Goal: Complete application form

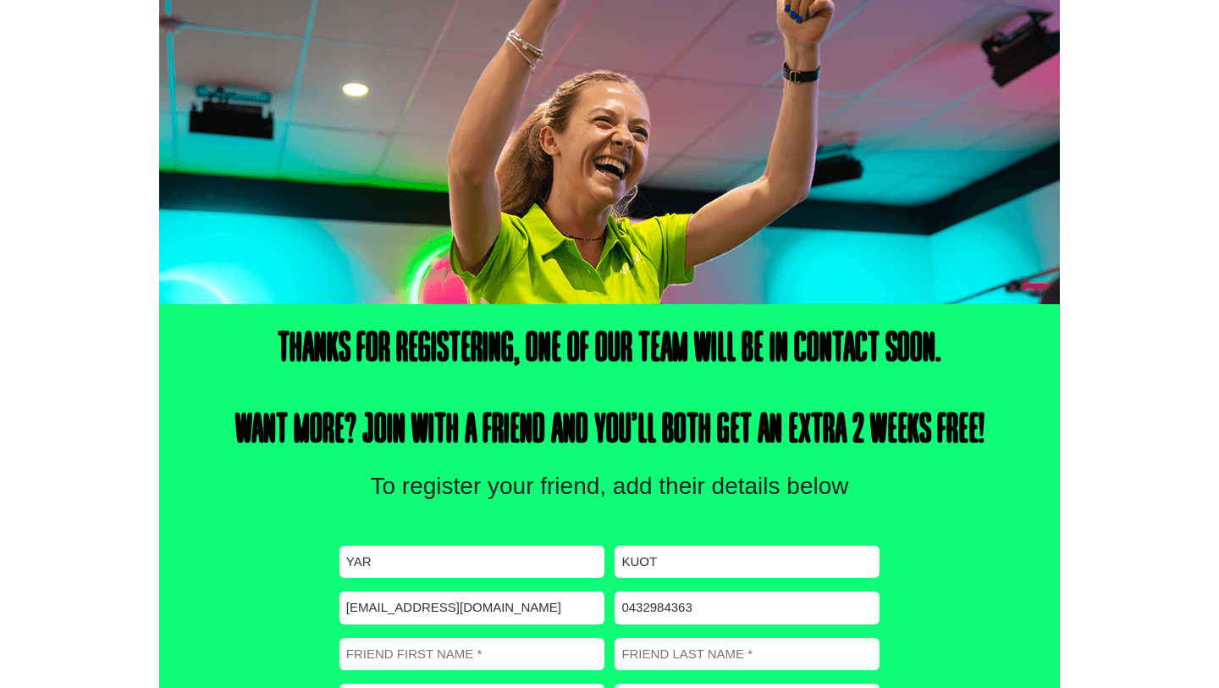
scroll to position [432, 0]
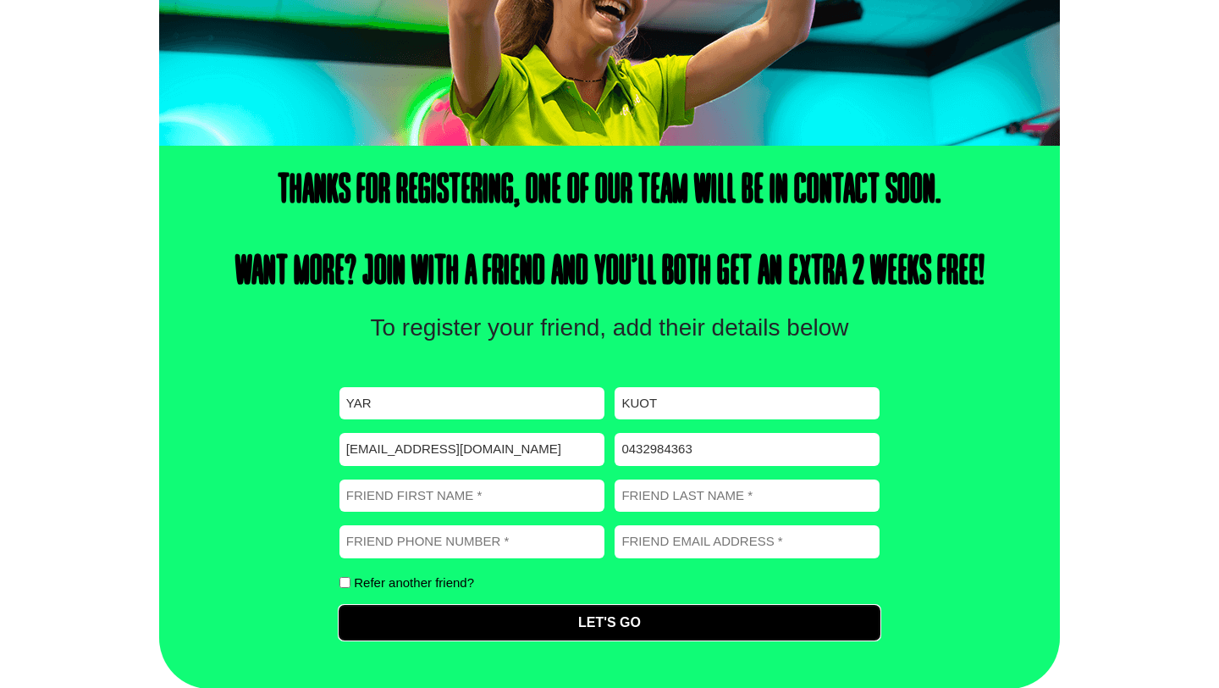
click at [542, 635] on input "Let's Go" at bounding box center [610, 622] width 540 height 34
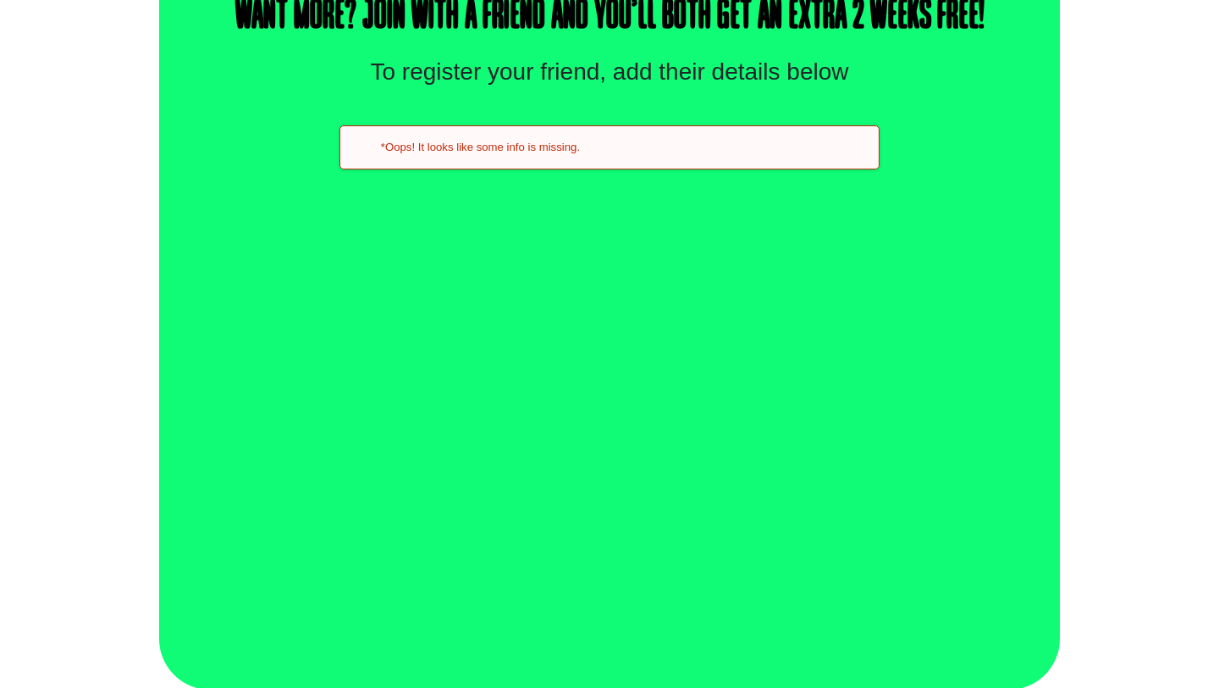
scroll to position [690, 0]
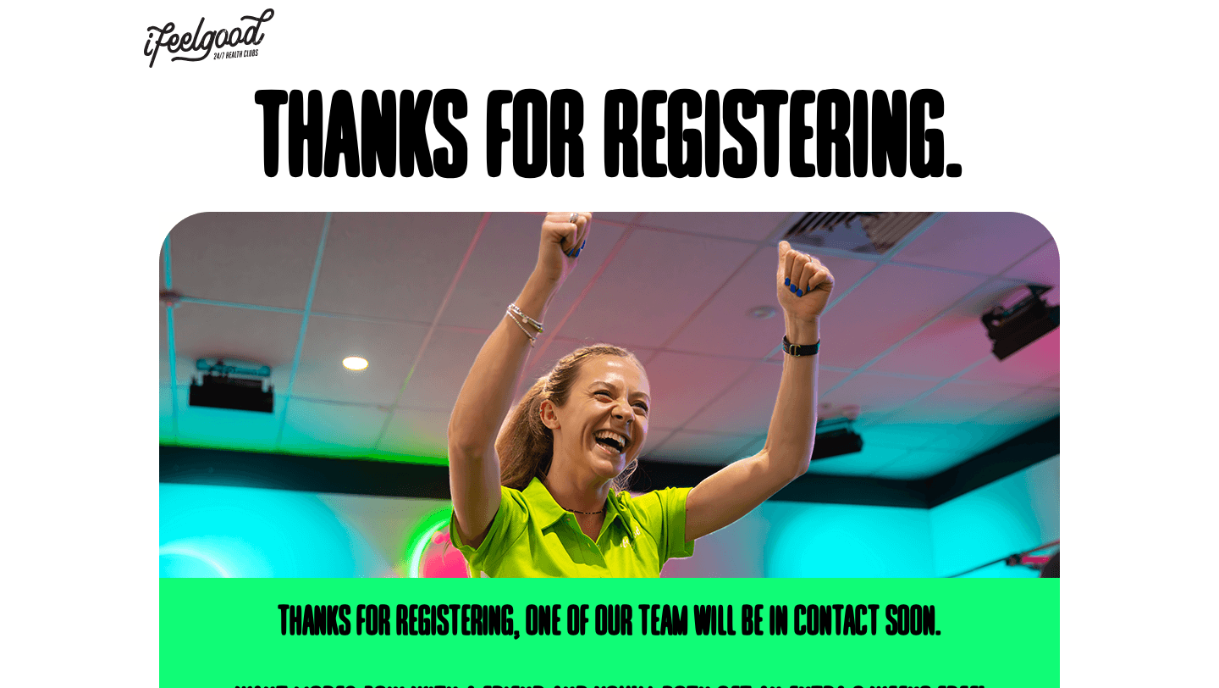
click at [204, 41] on img at bounding box center [209, 37] width 130 height 59
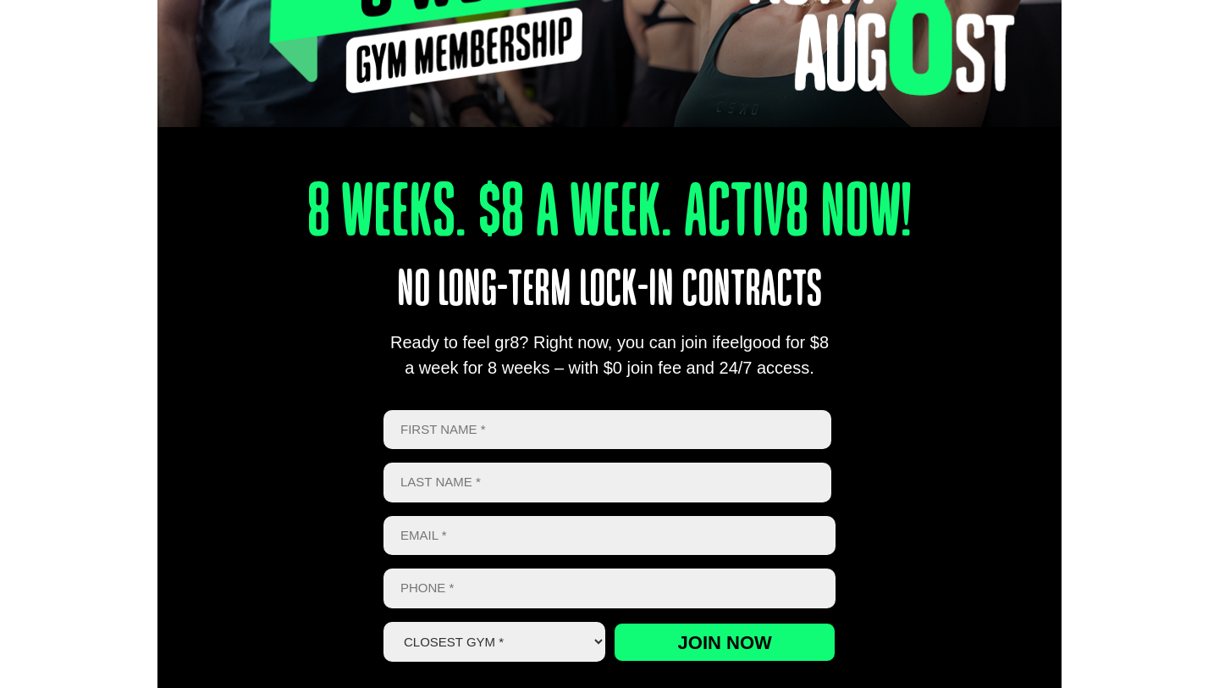
scroll to position [527, 0]
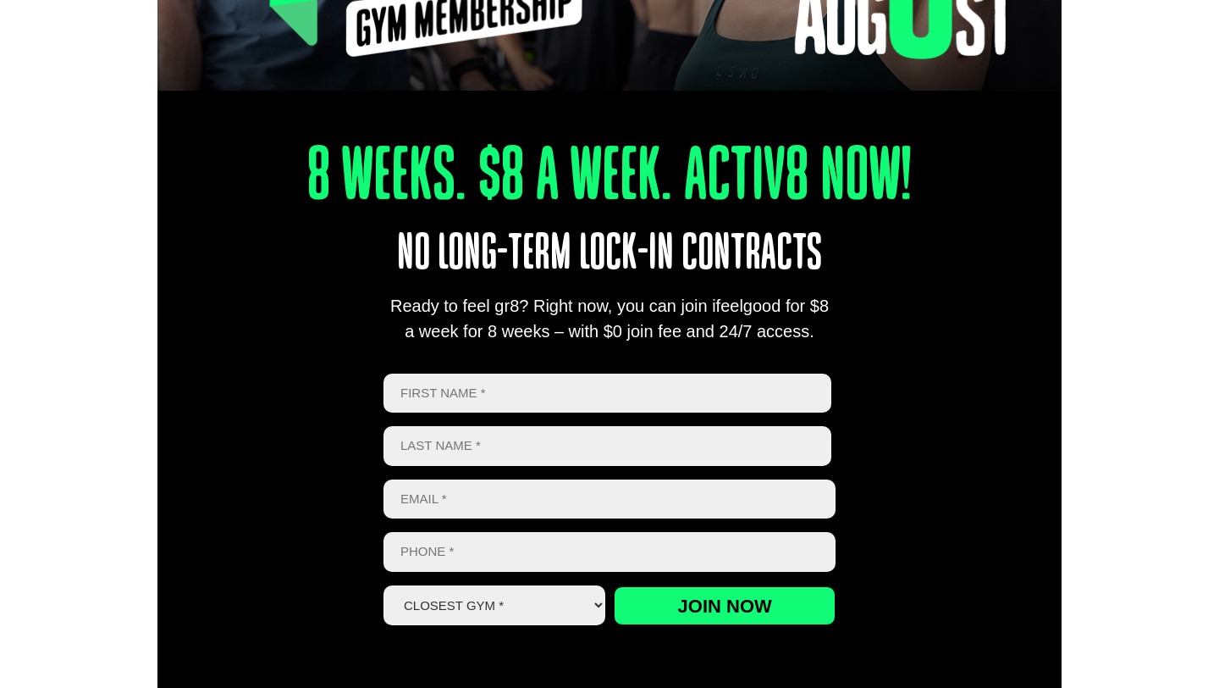
type input "Yar"
type input "Kuot"
type input "[EMAIL_ADDRESS][DOMAIN_NAME]"
type input "0432984363"
select select "Coopers Plains"
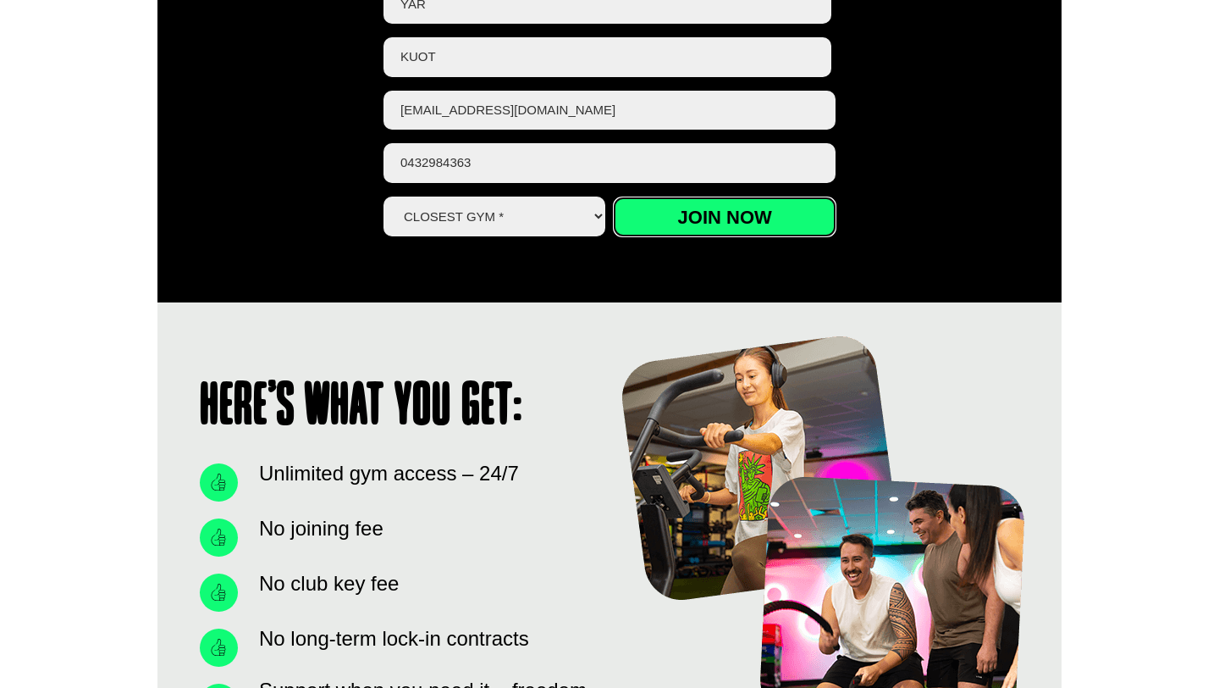
scroll to position [870, 0]
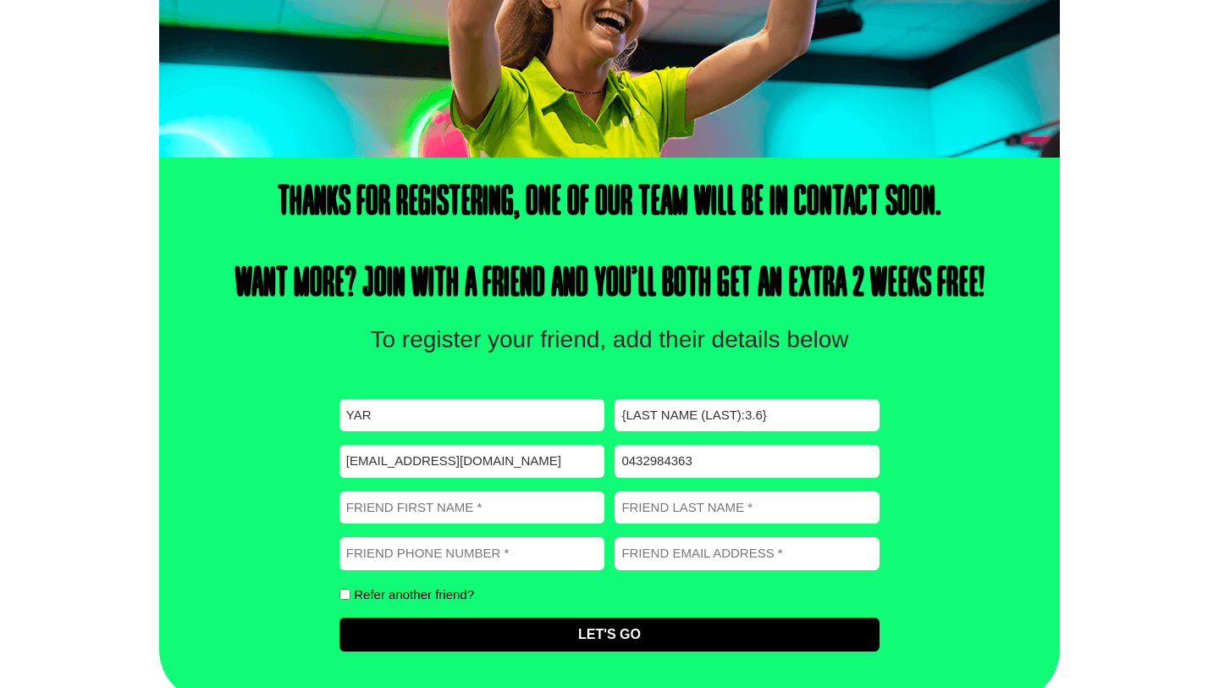
scroll to position [422, 0]
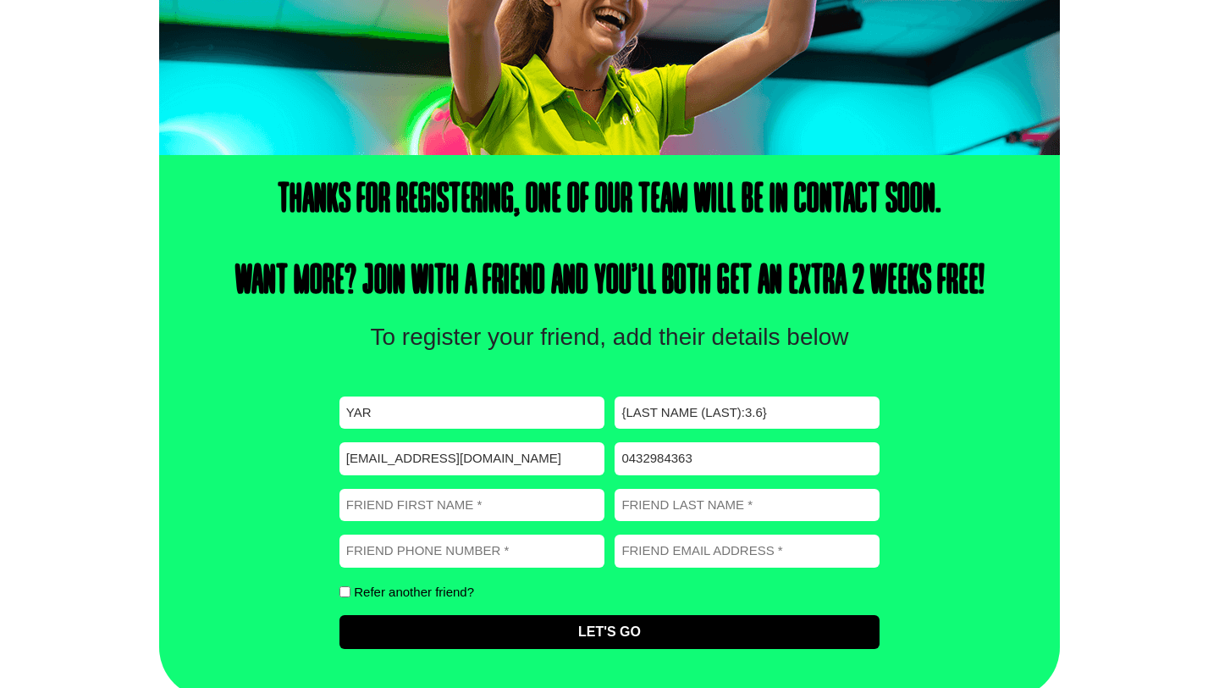
click at [491, 426] on input "Yar" at bounding box center [472, 412] width 265 height 33
click at [629, 420] on input "{Last Name (Last):3.6}" at bounding box center [747, 412] width 265 height 33
click at [762, 367] on div "Thanks for registering, one of our team will be in contact soon. Want more? Joi…" at bounding box center [609, 426] width 901 height 543
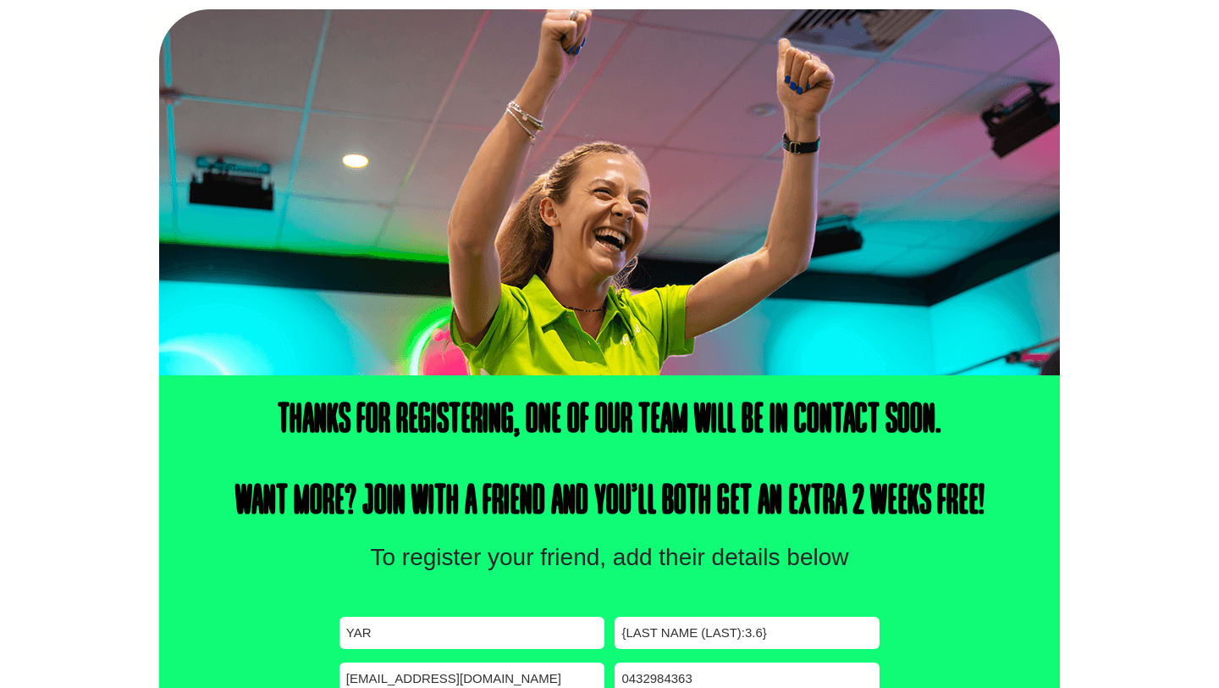
scroll to position [0, 0]
